Goal: Transaction & Acquisition: Download file/media

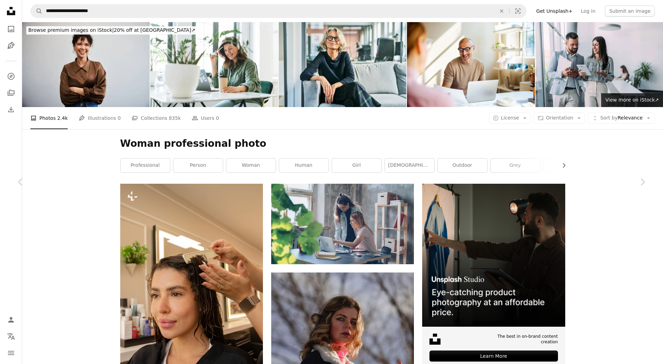
scroll to position [26297, 0]
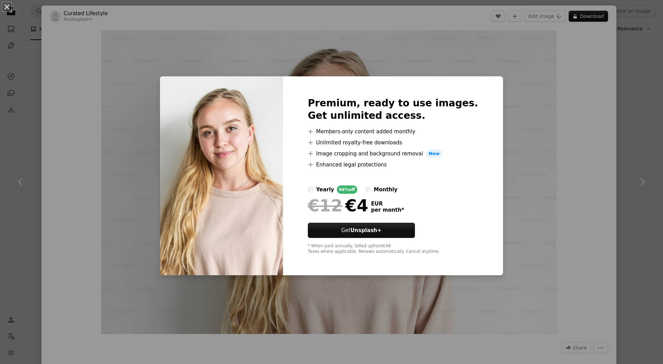
click at [513, 96] on div "An X shape Premium, ready to use images. Get unlimited access. A plus sign Memb…" at bounding box center [331, 182] width 663 height 364
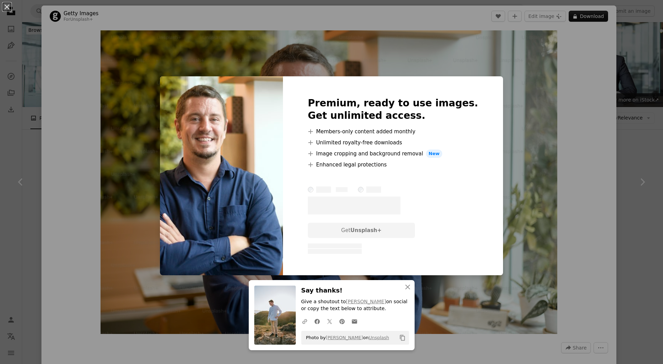
scroll to position [7426, 0]
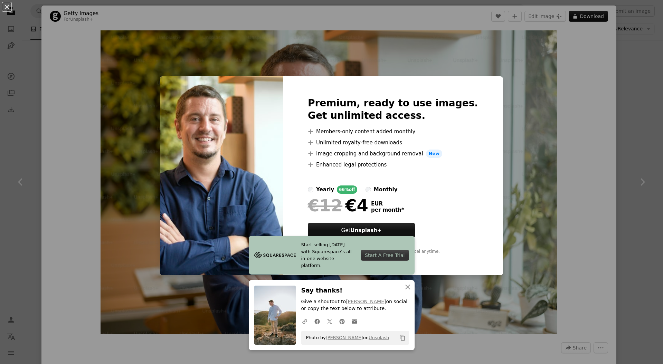
click at [391, 143] on li "A plus sign Unlimited royalty-free downloads" at bounding box center [393, 143] width 170 height 8
click at [507, 93] on div "An X shape Start selling today with Squarespace’s all-in-one website platform. …" at bounding box center [331, 182] width 663 height 364
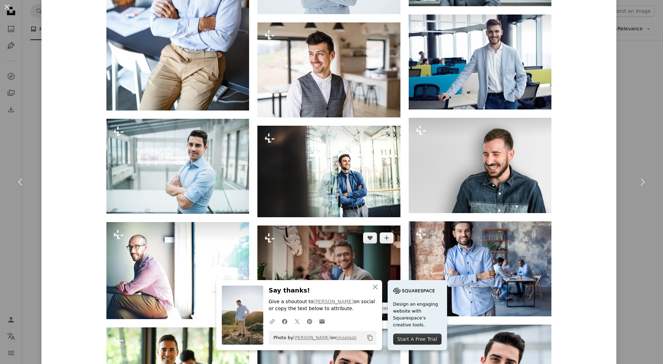
scroll to position [999, 0]
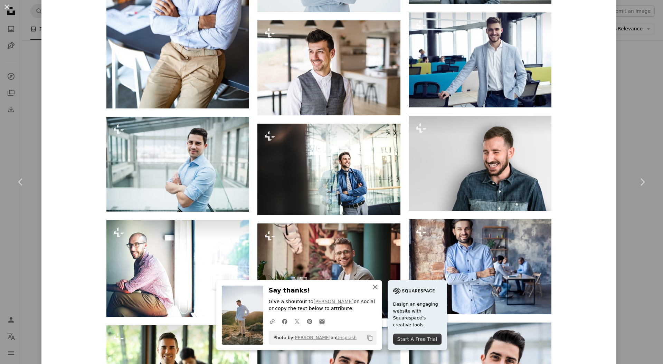
click at [379, 287] on icon "An X shape" at bounding box center [375, 287] width 8 height 8
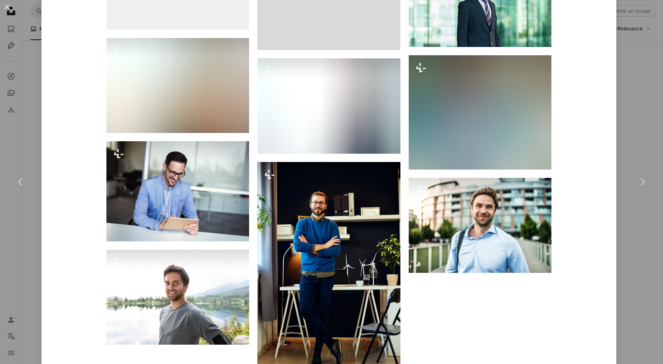
scroll to position [2528, 0]
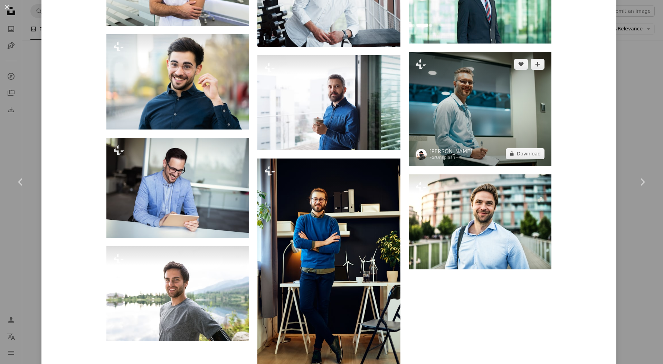
click at [486, 94] on img at bounding box center [480, 109] width 143 height 114
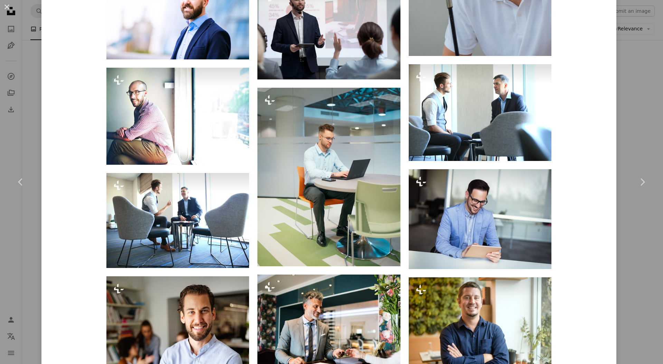
scroll to position [931, 0]
click at [648, 119] on div "An X shape Chevron left Chevron right Brock Wegner For Unsplash+ A heart A plus…" at bounding box center [331, 182] width 663 height 364
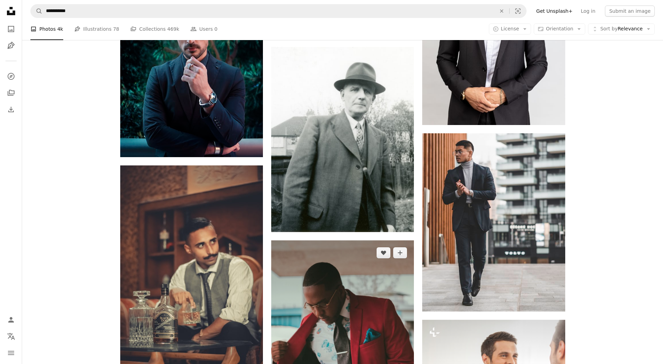
scroll to position [7429, 0]
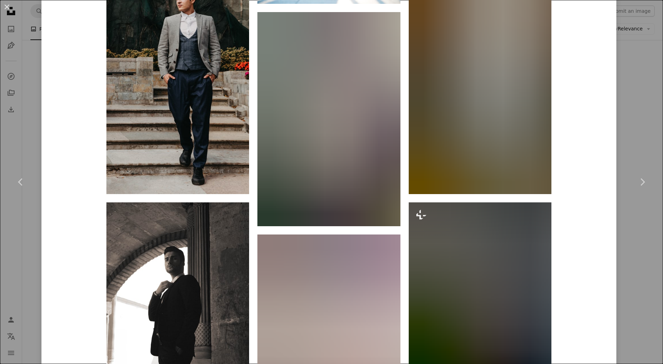
scroll to position [858, 0]
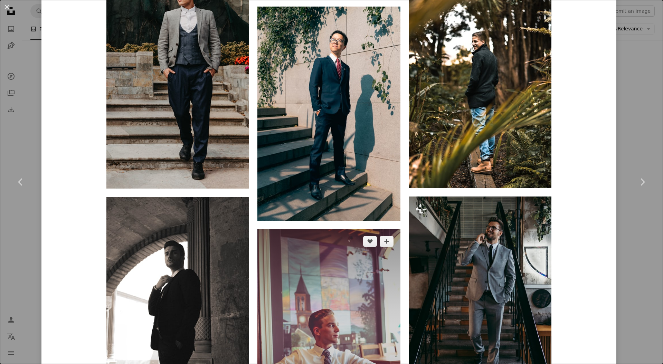
click at [329, 229] on img at bounding box center [328, 336] width 143 height 214
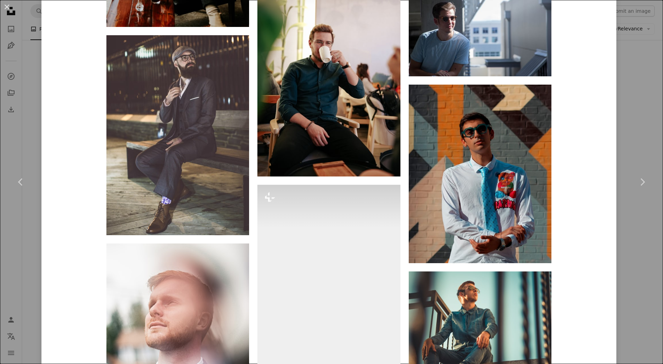
scroll to position [4982, 0]
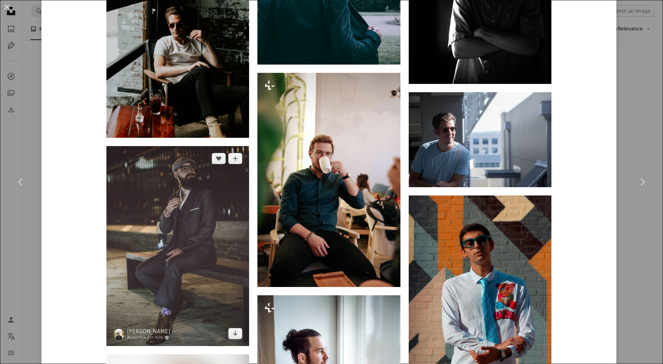
click at [232, 146] on img at bounding box center [177, 246] width 143 height 200
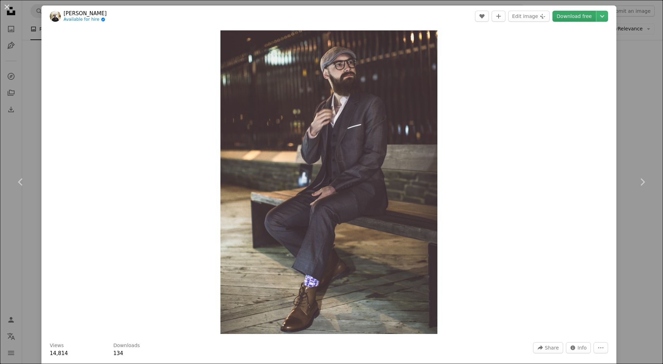
click at [587, 15] on link "Download free" at bounding box center [575, 16] width 44 height 11
